Goal: Information Seeking & Learning: Learn about a topic

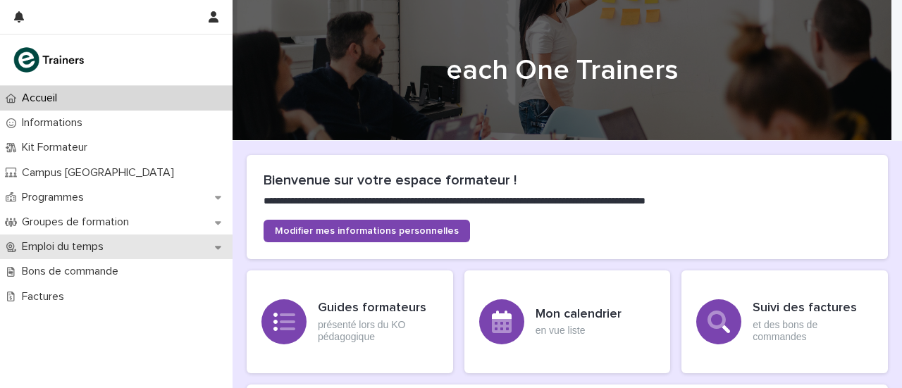
click at [16, 242] on p "Emploi du temps" at bounding box center [65, 246] width 99 height 13
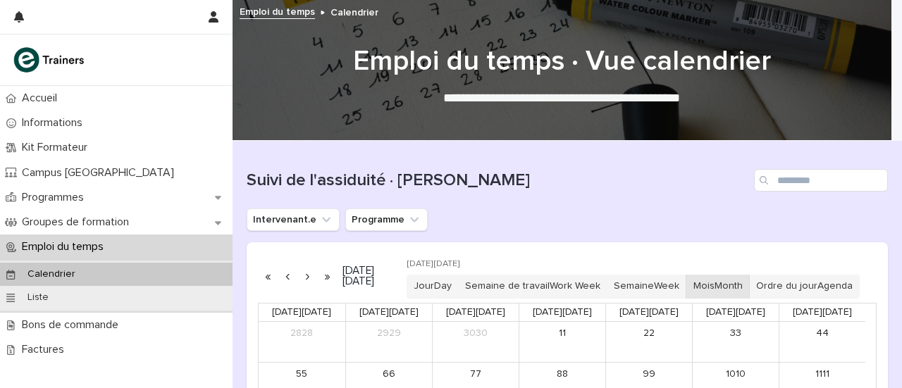
scroll to position [276, 0]
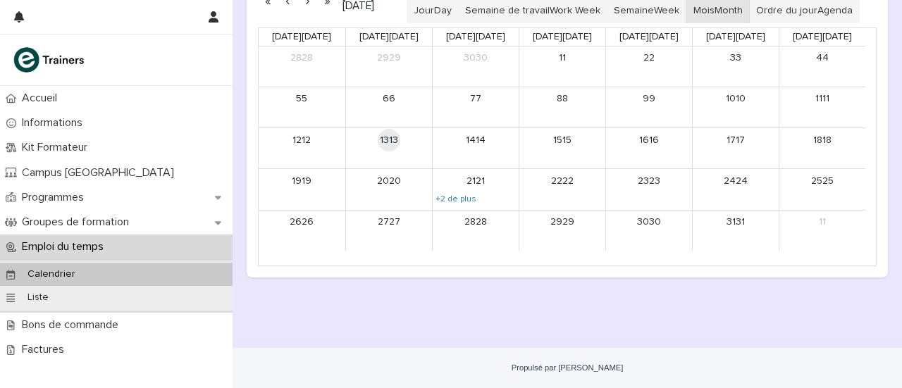
click at [489, 192] on div "21 21" at bounding box center [476, 180] width 86 height 23
click at [457, 203] on font "+2 de plus" at bounding box center [456, 199] width 41 height 8
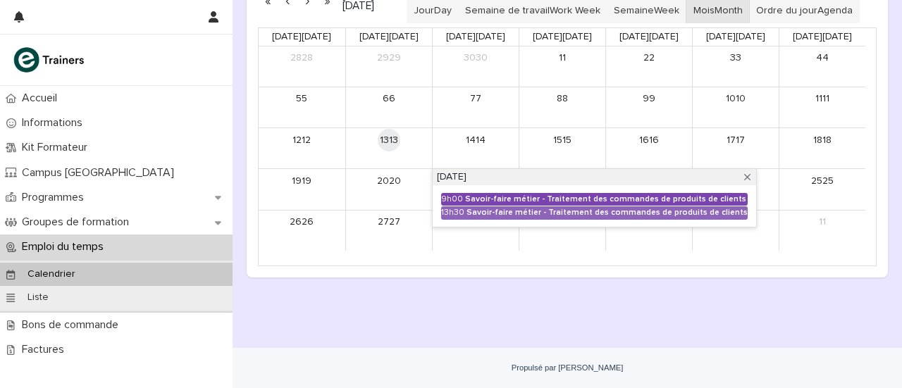
click at [543, 203] on font "Savoir-faire métier - Traitement des commandes de produits de clients" at bounding box center [605, 199] width 281 height 8
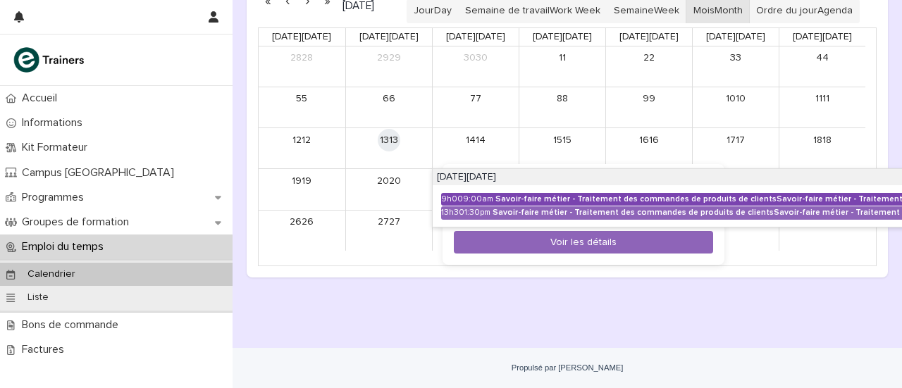
click at [543, 203] on font "Savoir-faire métier - Traitement des commandes de produits de clients" at bounding box center [636, 199] width 281 height 8
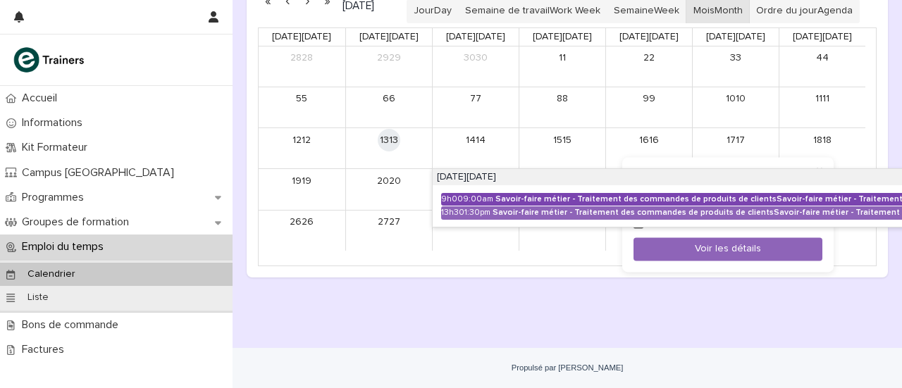
click at [543, 203] on font "Savoir-faire métier - Traitement des commandes de produits de clients" at bounding box center [636, 199] width 281 height 8
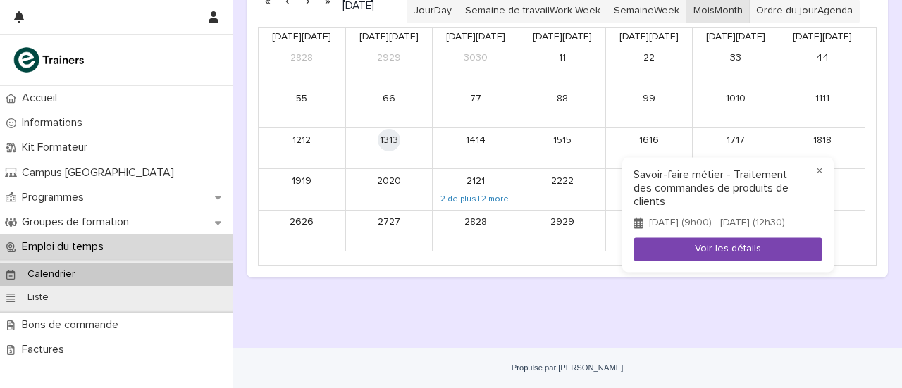
click at [680, 251] on button "Voir les détails" at bounding box center [728, 249] width 189 height 23
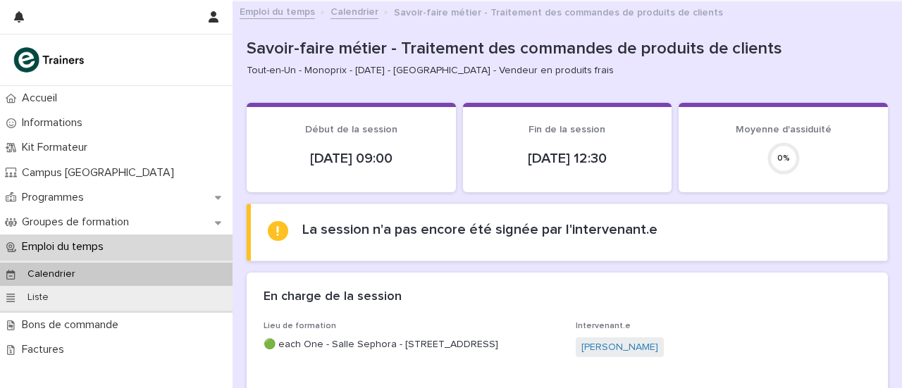
click at [121, 253] on div "Emploi du temps" at bounding box center [116, 247] width 233 height 25
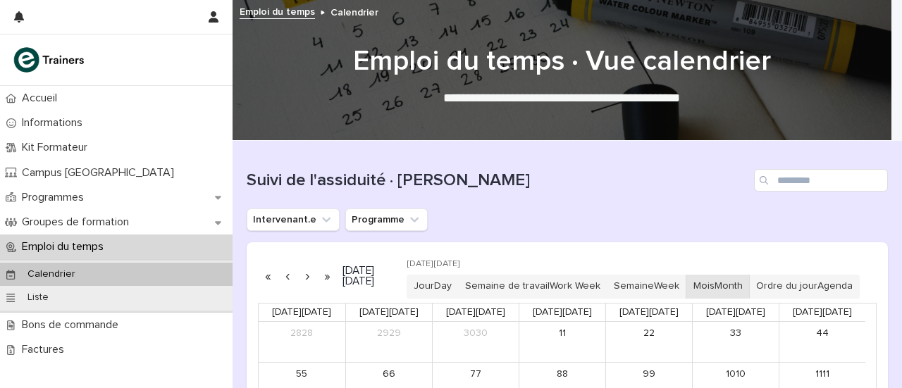
scroll to position [276, 0]
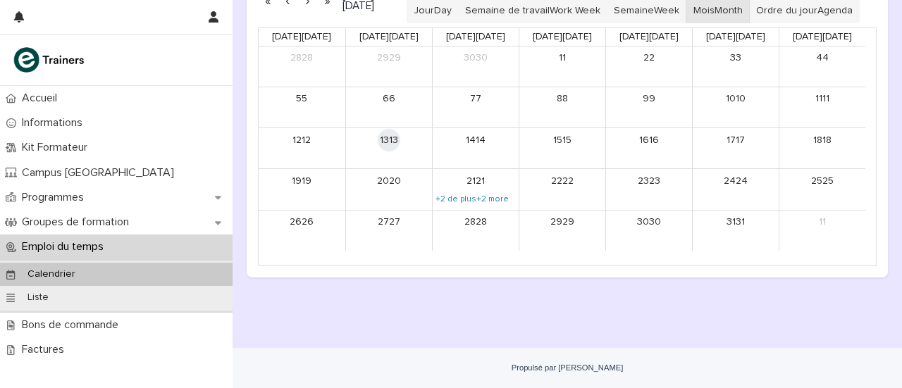
click at [467, 188] on font "21" at bounding box center [471, 182] width 9 height 12
click at [467, 203] on font "+2 de plus" at bounding box center [456, 199] width 41 height 8
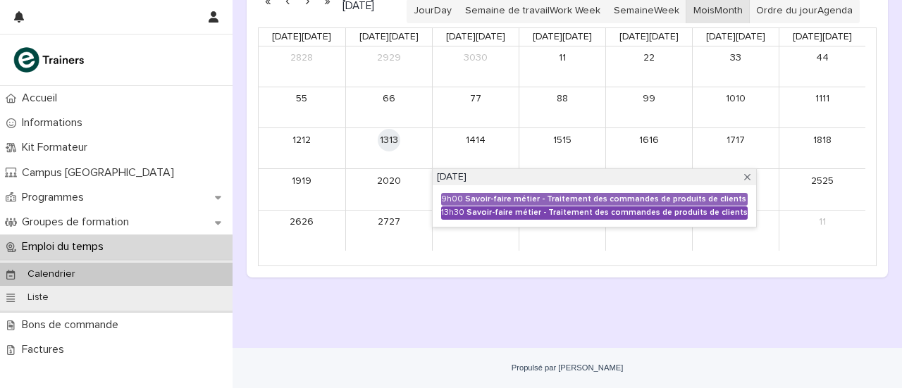
click at [472, 216] on font "Savoir-faire métier - Traitement des commandes de produits de clients" at bounding box center [607, 213] width 281 height 8
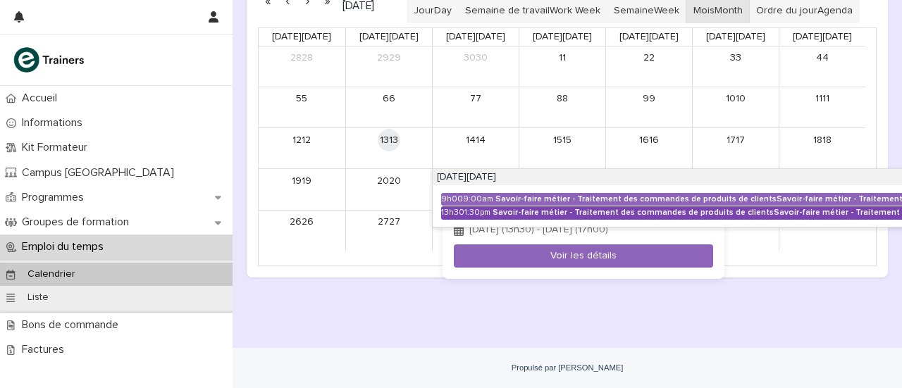
click at [472, 218] on div "13h30 1:30pm" at bounding box center [465, 213] width 49 height 10
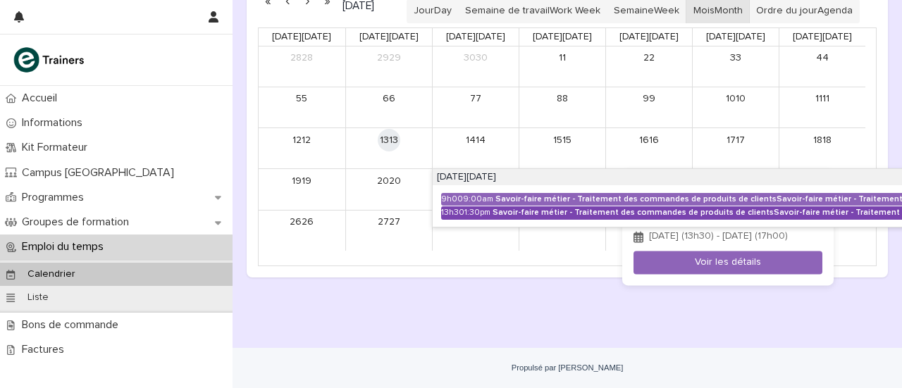
click at [472, 218] on div "13h30 1:30pm" at bounding box center [465, 213] width 49 height 10
drag, startPoint x: 646, startPoint y: 195, endPoint x: 636, endPoint y: 175, distance: 22.7
click at [634, 174] on div "[DATE] [DATE] [DATE] [DATE] Jour Day Semaine de travail Work Week Semaine Week …" at bounding box center [568, 122] width 642 height 311
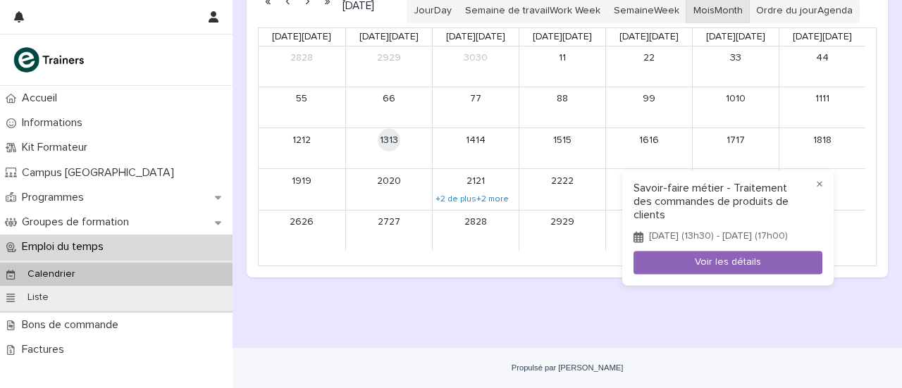
click at [651, 175] on div "× Savoir-faire métier - Traitement des commandes de produits de clients [DATE] …" at bounding box center [727, 228] width 211 height 115
click at [309, 8] on div at bounding box center [451, 194] width 902 height 388
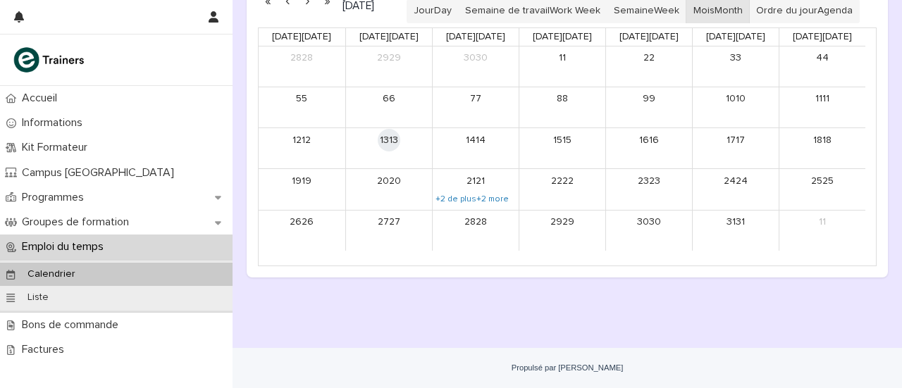
click at [309, 8] on button "button" at bounding box center [307, 0] width 20 height 23
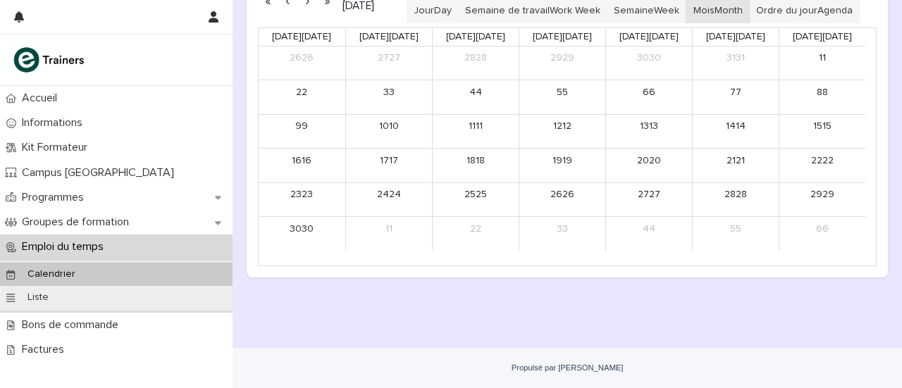
click at [309, 8] on button "button" at bounding box center [307, 0] width 20 height 23
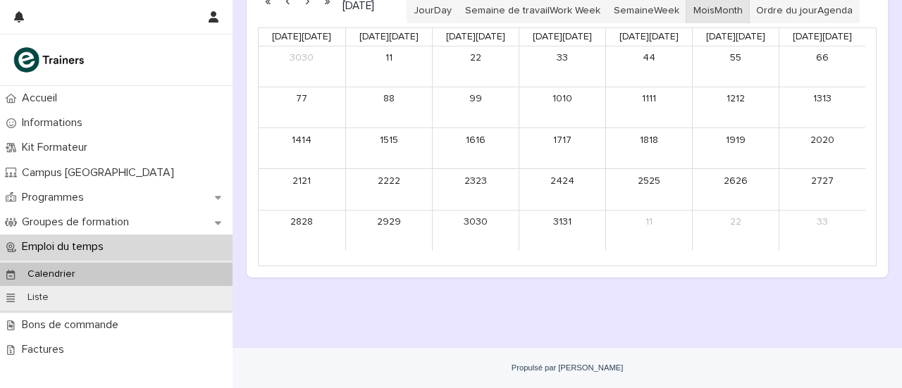
click at [309, 8] on button "button" at bounding box center [307, 0] width 20 height 23
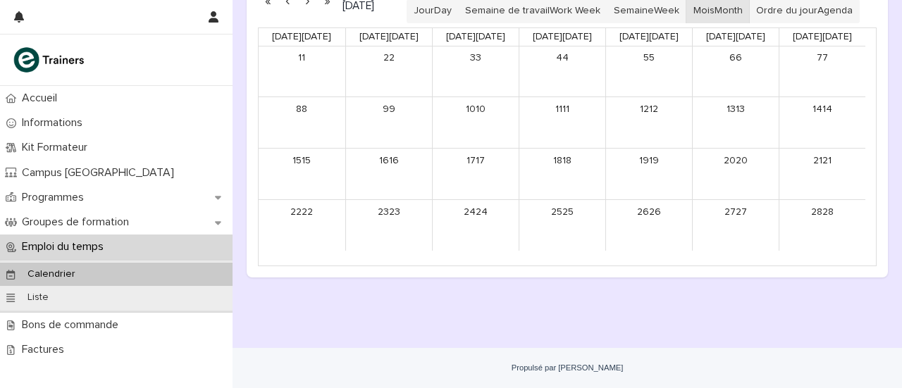
click at [309, 8] on button "button" at bounding box center [307, 0] width 20 height 23
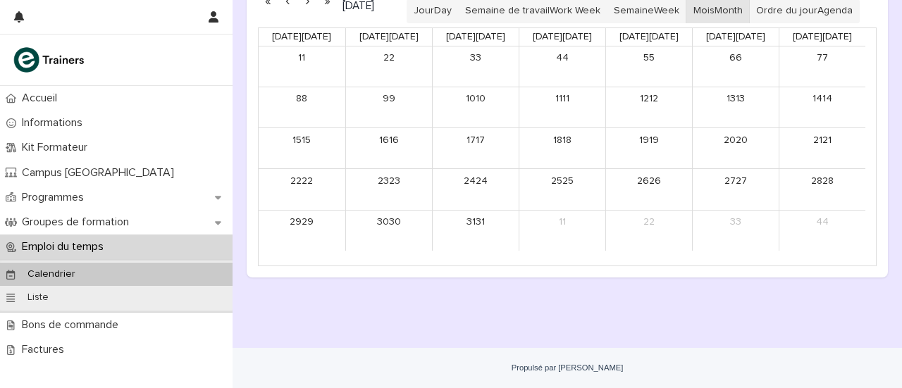
click at [309, 8] on button "button" at bounding box center [307, 0] width 20 height 23
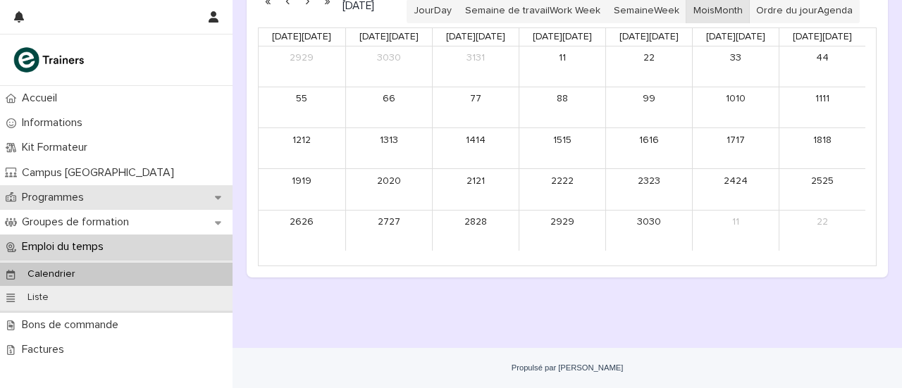
click at [85, 198] on p "Programmes" at bounding box center [55, 197] width 79 height 13
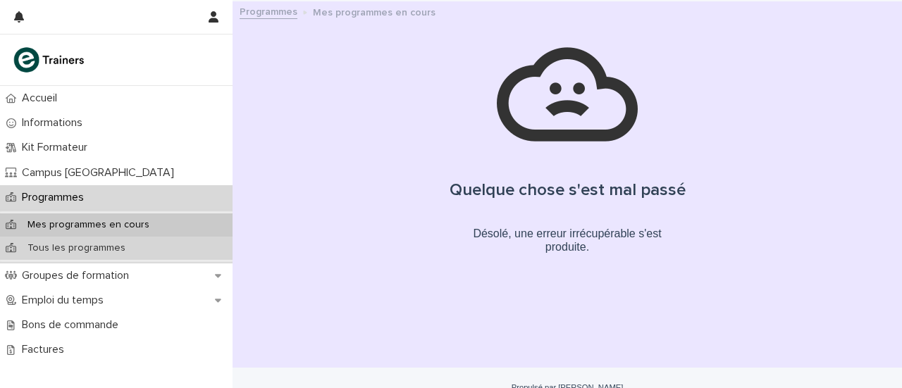
click at [65, 243] on p "Tous les programmes" at bounding box center [76, 249] width 121 height 12
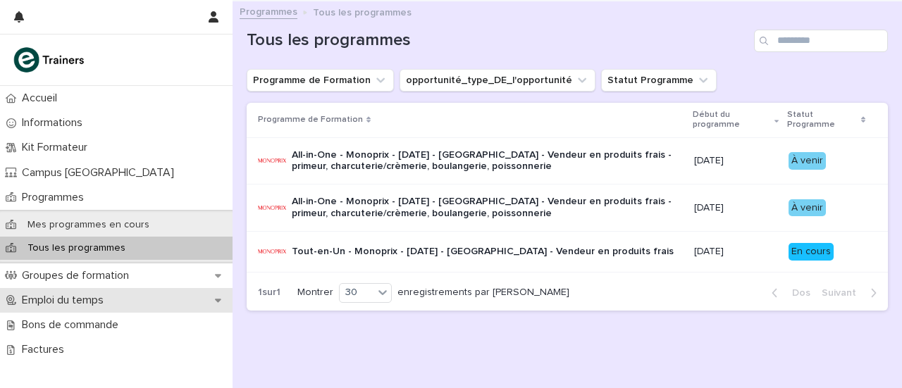
click at [35, 293] on div "Emploi du temps" at bounding box center [116, 300] width 233 height 25
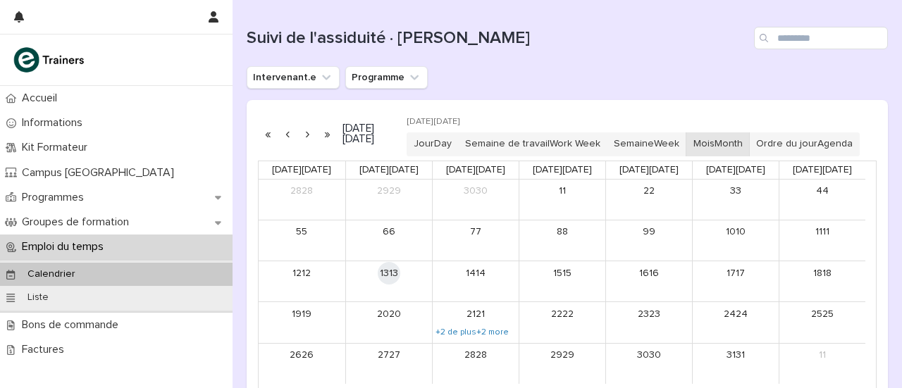
scroll to position [143, 0]
click at [321, 77] on icon "Intervenant.e" at bounding box center [326, 77] width 14 height 14
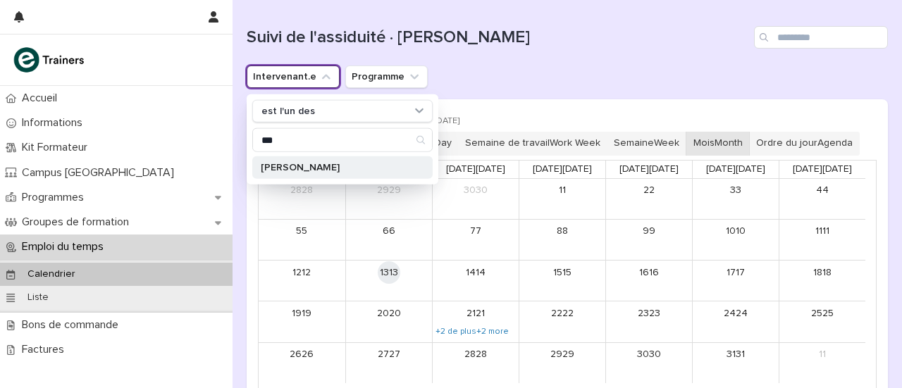
type input "***"
click at [303, 163] on font "[PERSON_NAME]" at bounding box center [300, 168] width 79 height 10
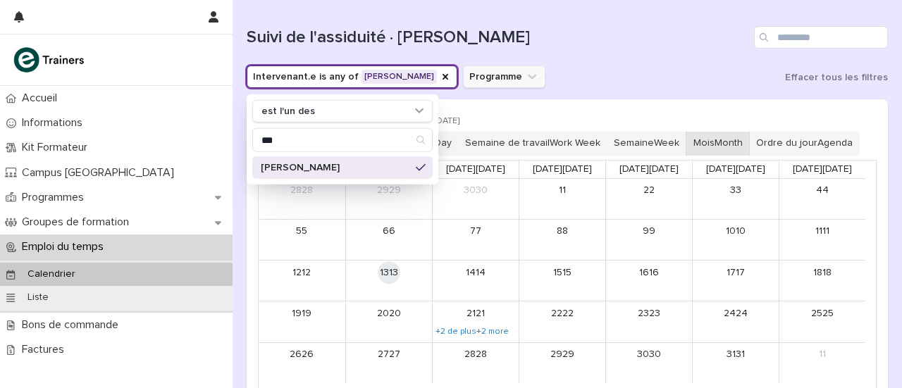
click at [536, 77] on icon "Programme" at bounding box center [532, 77] width 8 height 5
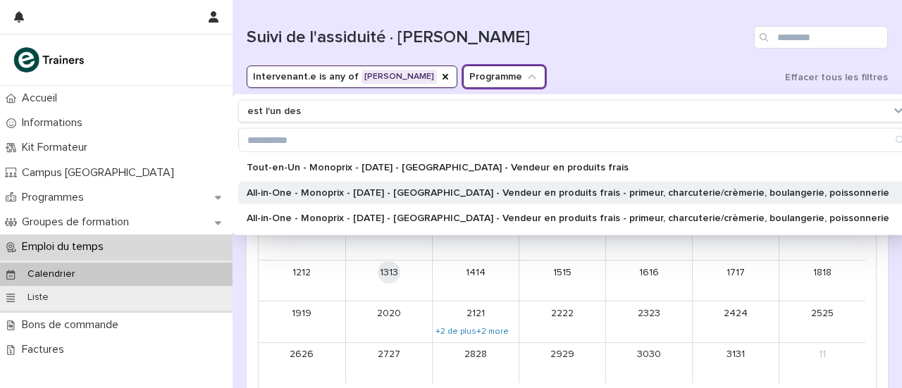
click at [455, 194] on font "All-in-One - Monoprix - [DATE] - [GEOGRAPHIC_DATA] - Vendeur en produits frais …" at bounding box center [568, 193] width 643 height 10
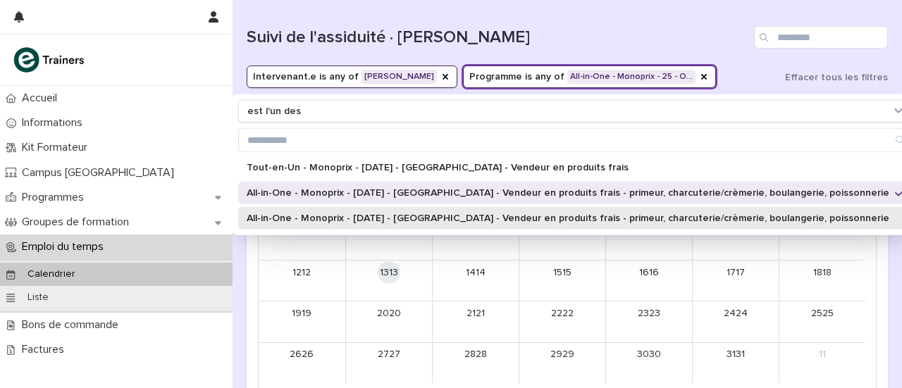
click at [452, 211] on div "All-in-One - Monoprix - [DATE] - [GEOGRAPHIC_DATA] - Vendeur en produits frais …" at bounding box center [575, 218] width 674 height 23
click at [446, 195] on font "All-in-One - Monoprix - [DATE] - [GEOGRAPHIC_DATA] - Vendeur en produits frais …" at bounding box center [568, 193] width 643 height 10
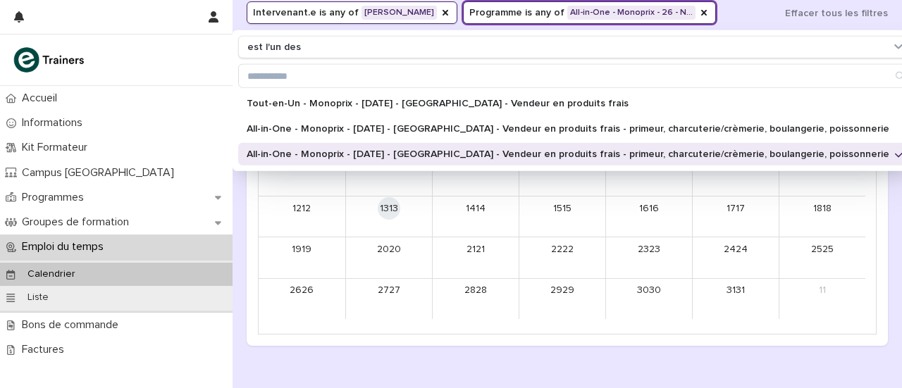
scroll to position [207, 0]
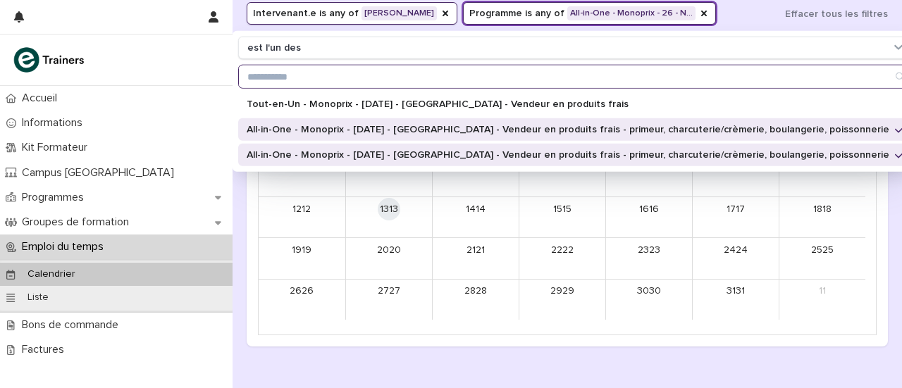
click at [598, 75] on input "Recherche" at bounding box center [575, 77] width 673 height 23
click at [455, 125] on font "All-in-One - Monoprix - [DATE] - [GEOGRAPHIC_DATA] - Vendeur en produits frais …" at bounding box center [568, 130] width 643 height 10
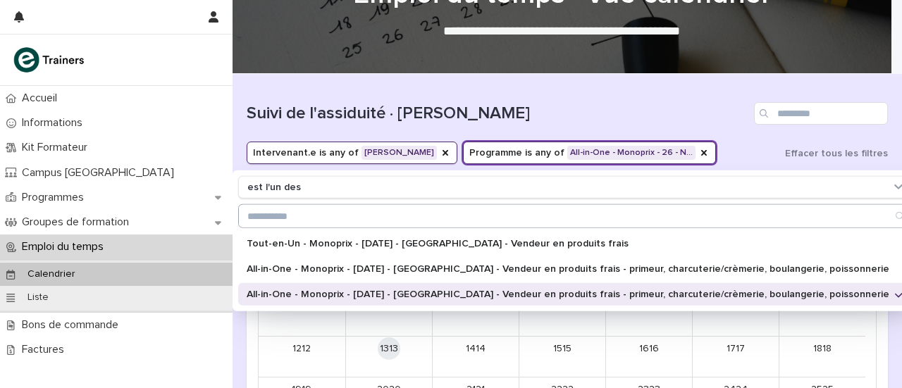
scroll to position [68, 0]
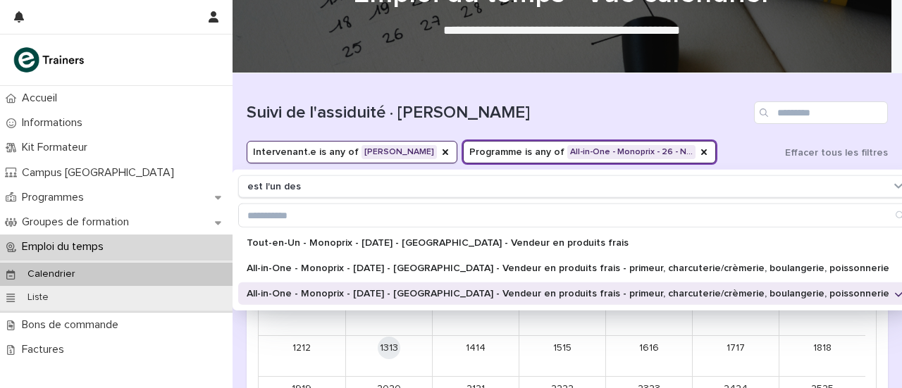
click at [760, 115] on div "Recherche" at bounding box center [765, 113] width 23 height 23
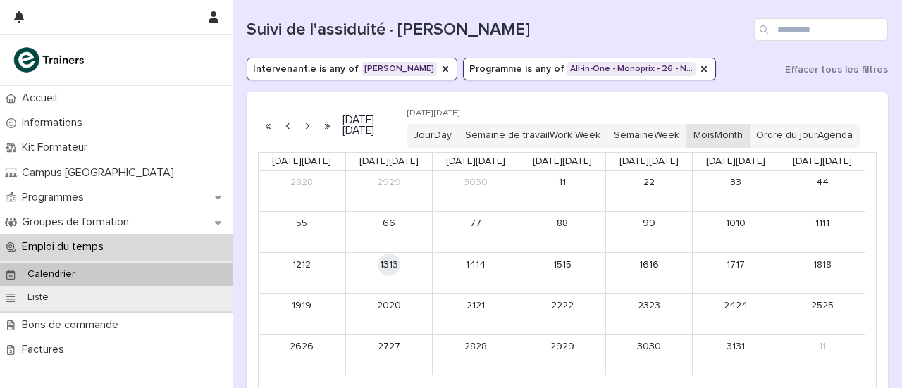
scroll to position [148, 0]
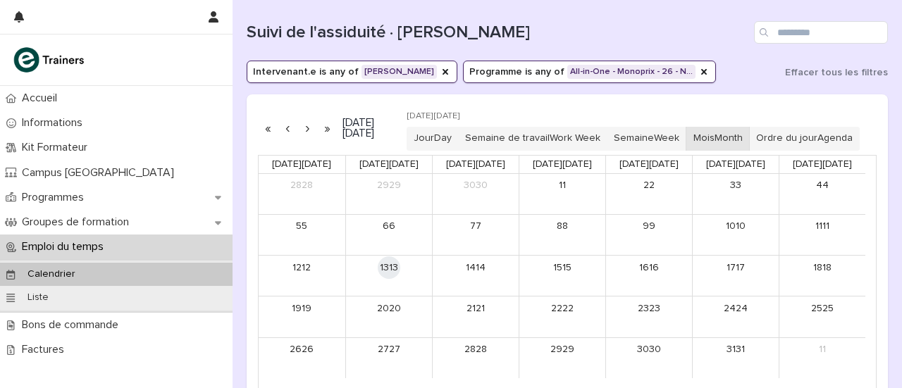
click at [307, 133] on button "button" at bounding box center [307, 128] width 20 height 23
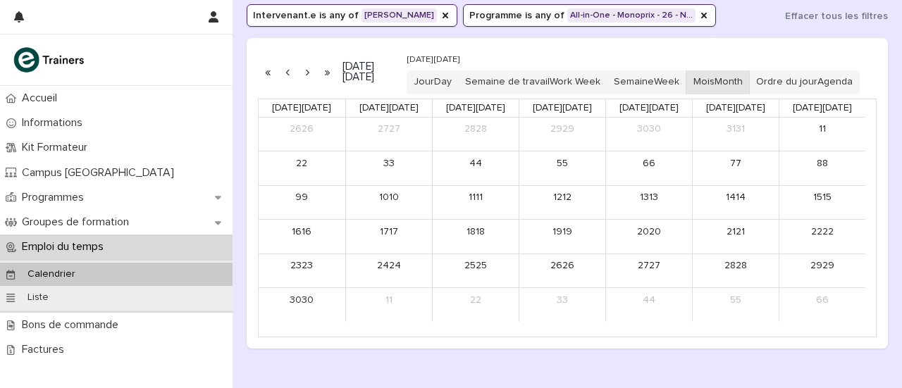
scroll to position [201, 0]
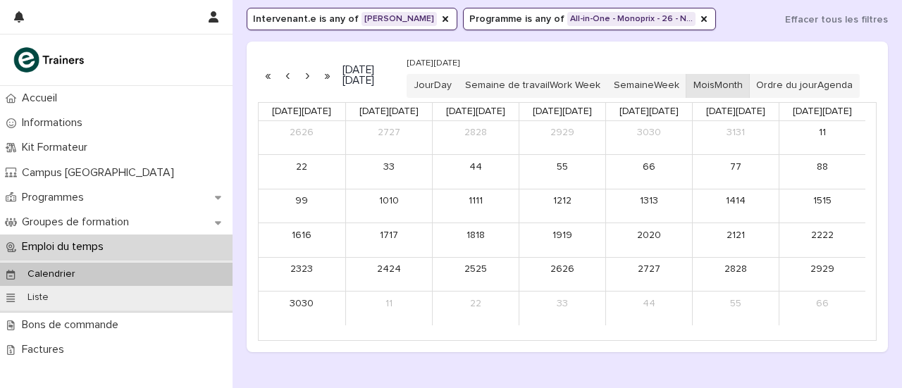
click at [312, 84] on button "button" at bounding box center [307, 75] width 20 height 23
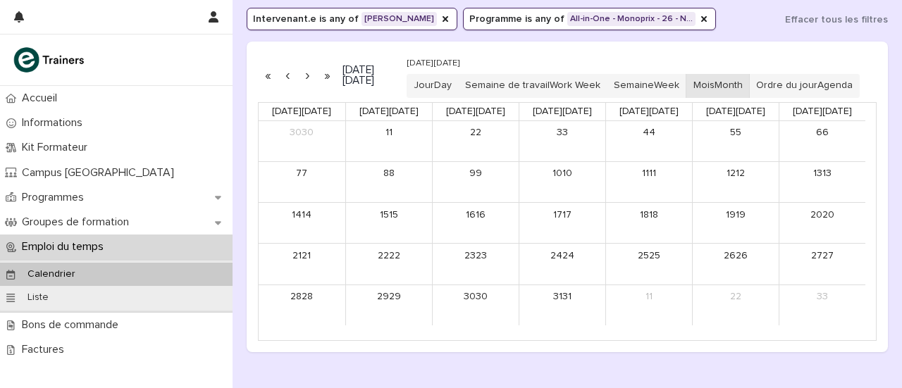
click at [312, 84] on button "button" at bounding box center [307, 75] width 20 height 23
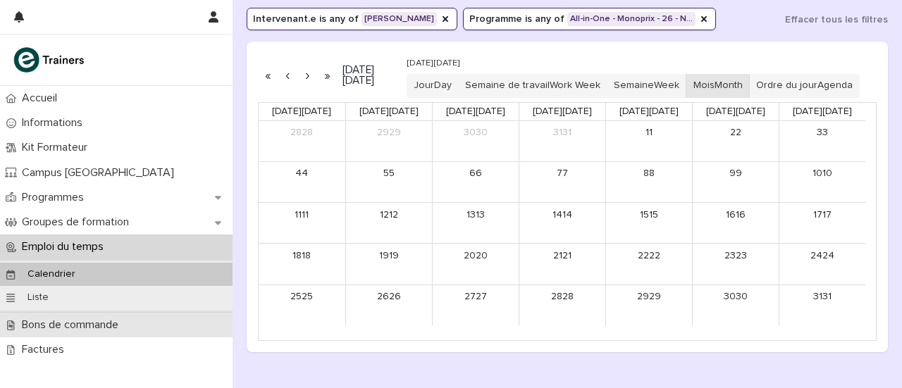
click at [102, 325] on font "Bons de commande" at bounding box center [70, 324] width 97 height 11
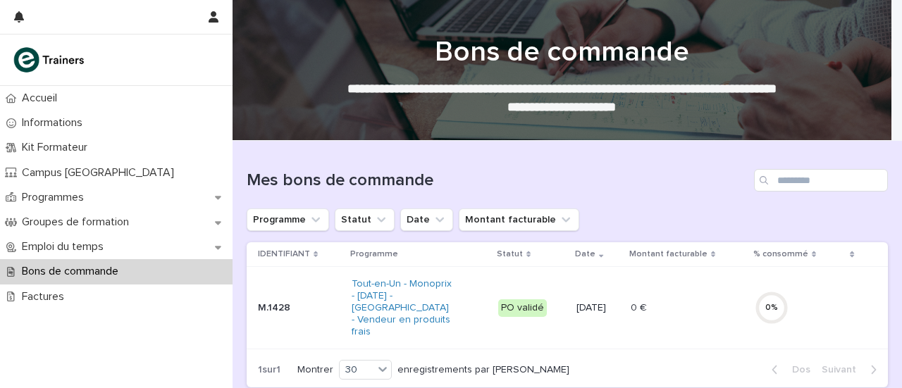
scroll to position [121, 0]
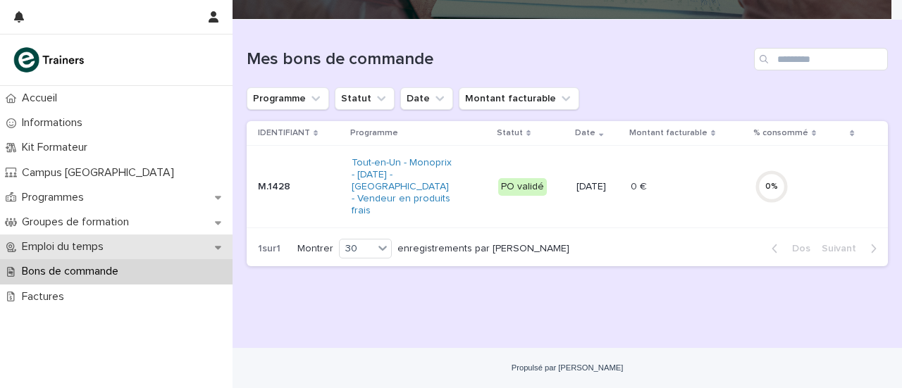
click at [75, 246] on font "Emploi du temps" at bounding box center [63, 246] width 82 height 11
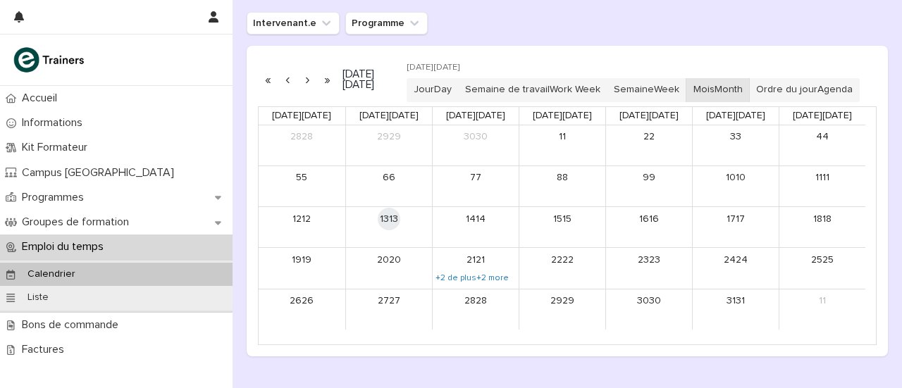
scroll to position [197, 0]
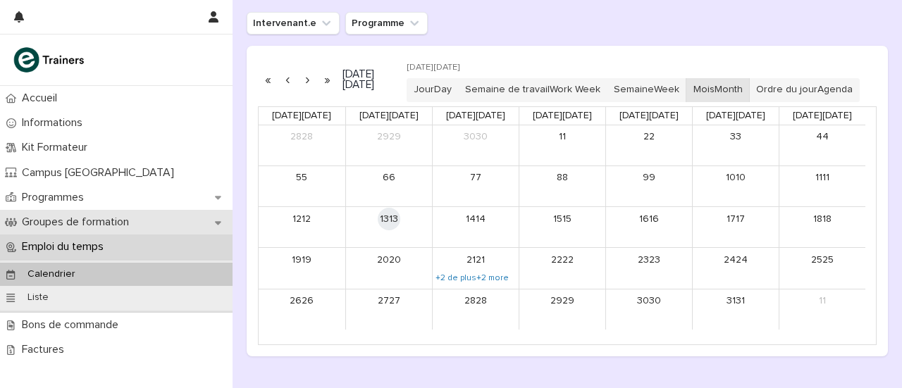
click at [92, 221] on font "Groupes de formation" at bounding box center [75, 221] width 107 height 11
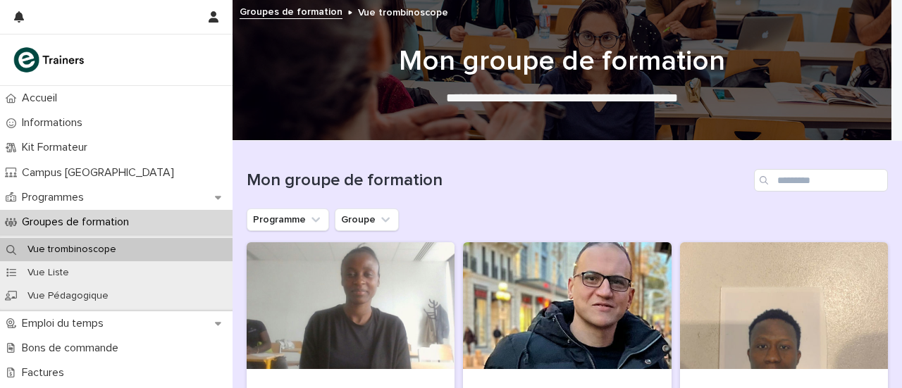
click at [99, 228] on font "Groupes de formation" at bounding box center [75, 221] width 107 height 11
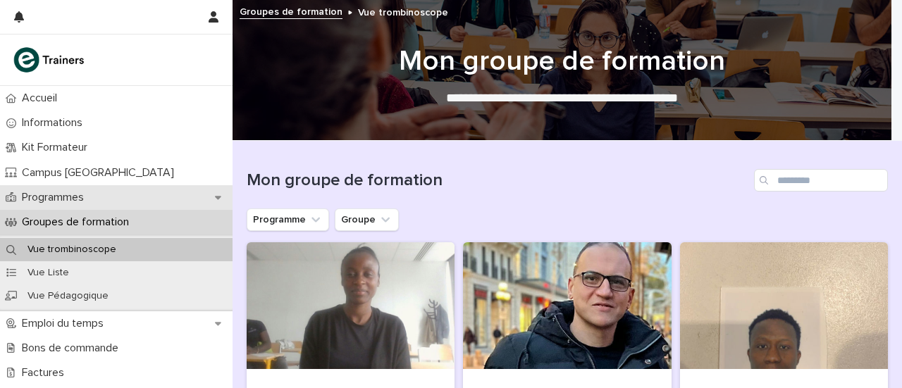
click at [70, 201] on font "Programmes" at bounding box center [53, 197] width 62 height 11
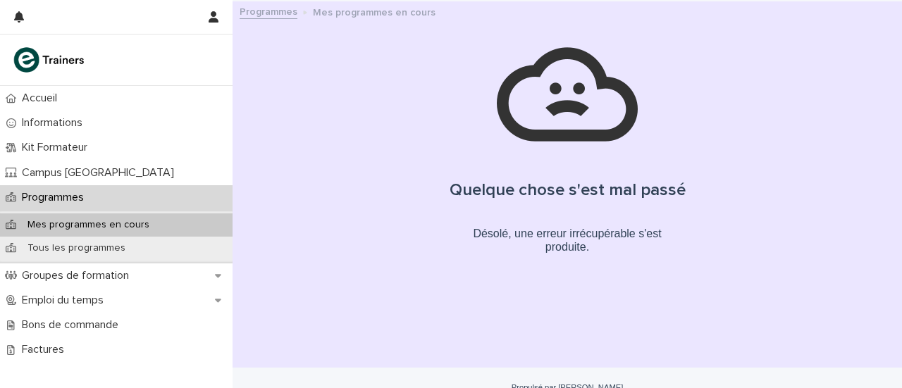
click at [72, 197] on font "Programmes" at bounding box center [53, 197] width 62 height 11
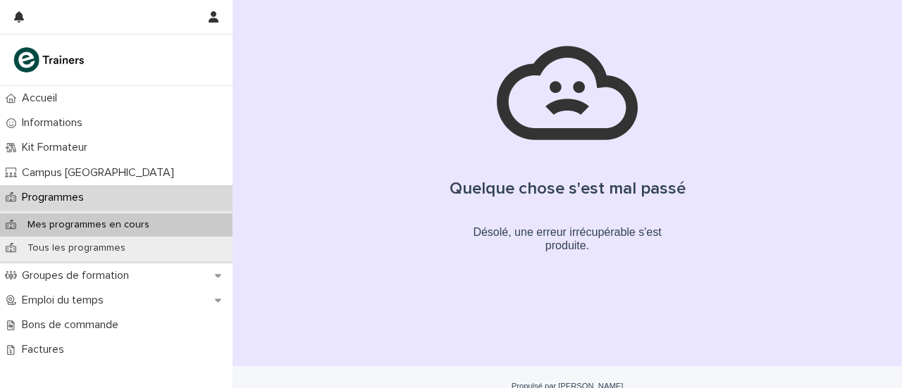
click at [63, 225] on font "Mes programmes en cours" at bounding box center [88, 225] width 122 height 10
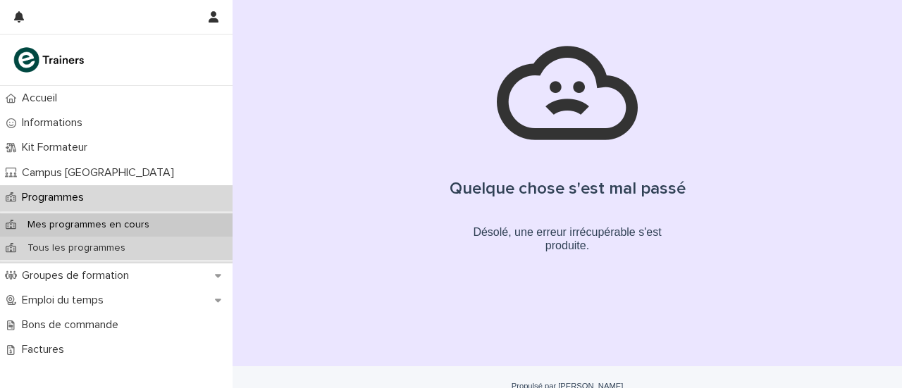
click at [59, 243] on font "Tous les programmes" at bounding box center [76, 248] width 98 height 10
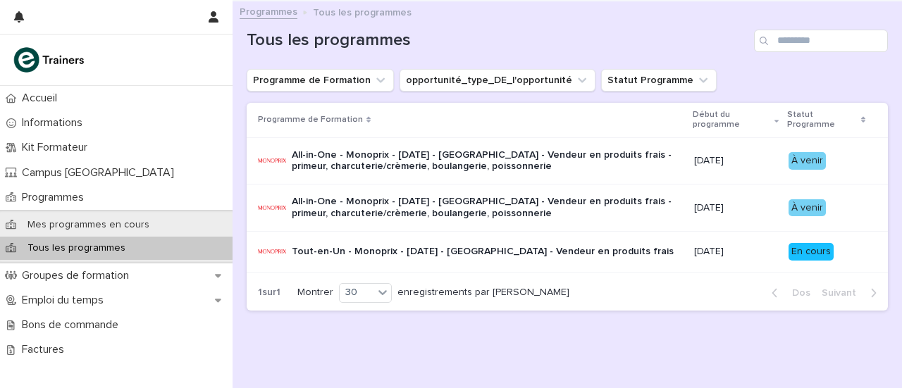
click at [288, 215] on div "All-in-One - Monoprix - [DATE] - [GEOGRAPHIC_DATA] - Vendeur en produits frais …" at bounding box center [470, 207] width 425 height 35
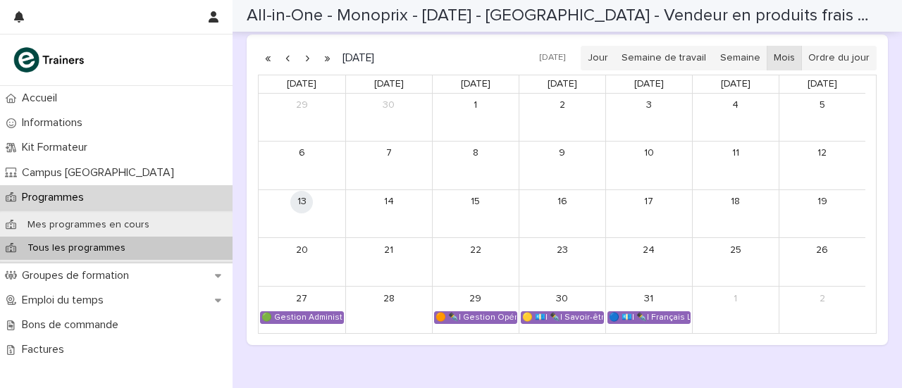
scroll to position [953, 0]
click at [307, 59] on button "button" at bounding box center [307, 58] width 20 height 23
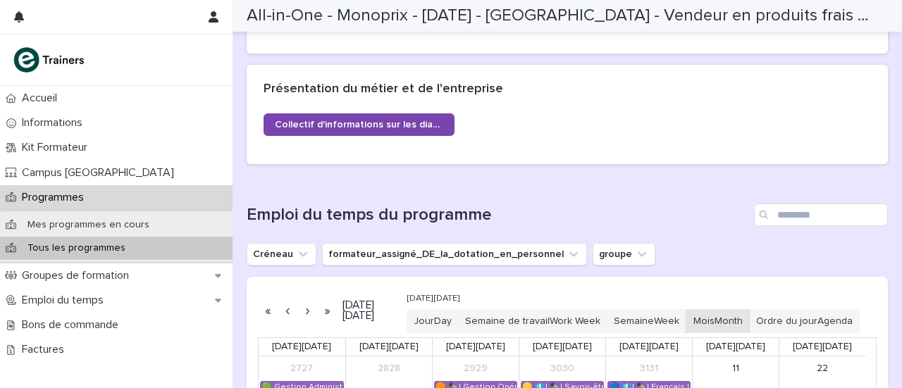
scroll to position [706, 0]
